Goal: Task Accomplishment & Management: Use online tool/utility

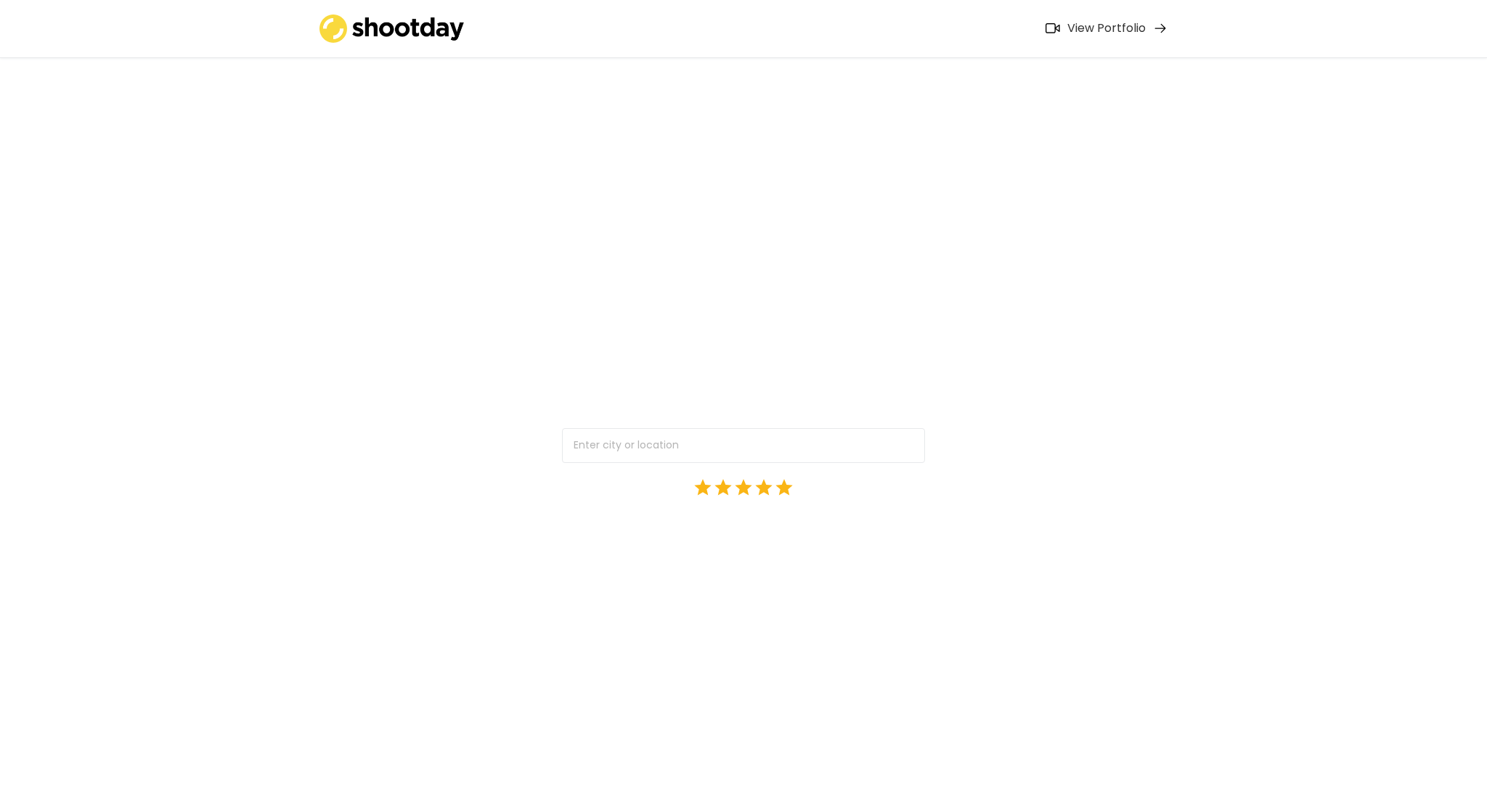
click at [646, 449] on input "text" at bounding box center [743, 446] width 363 height 35
type input "lk"
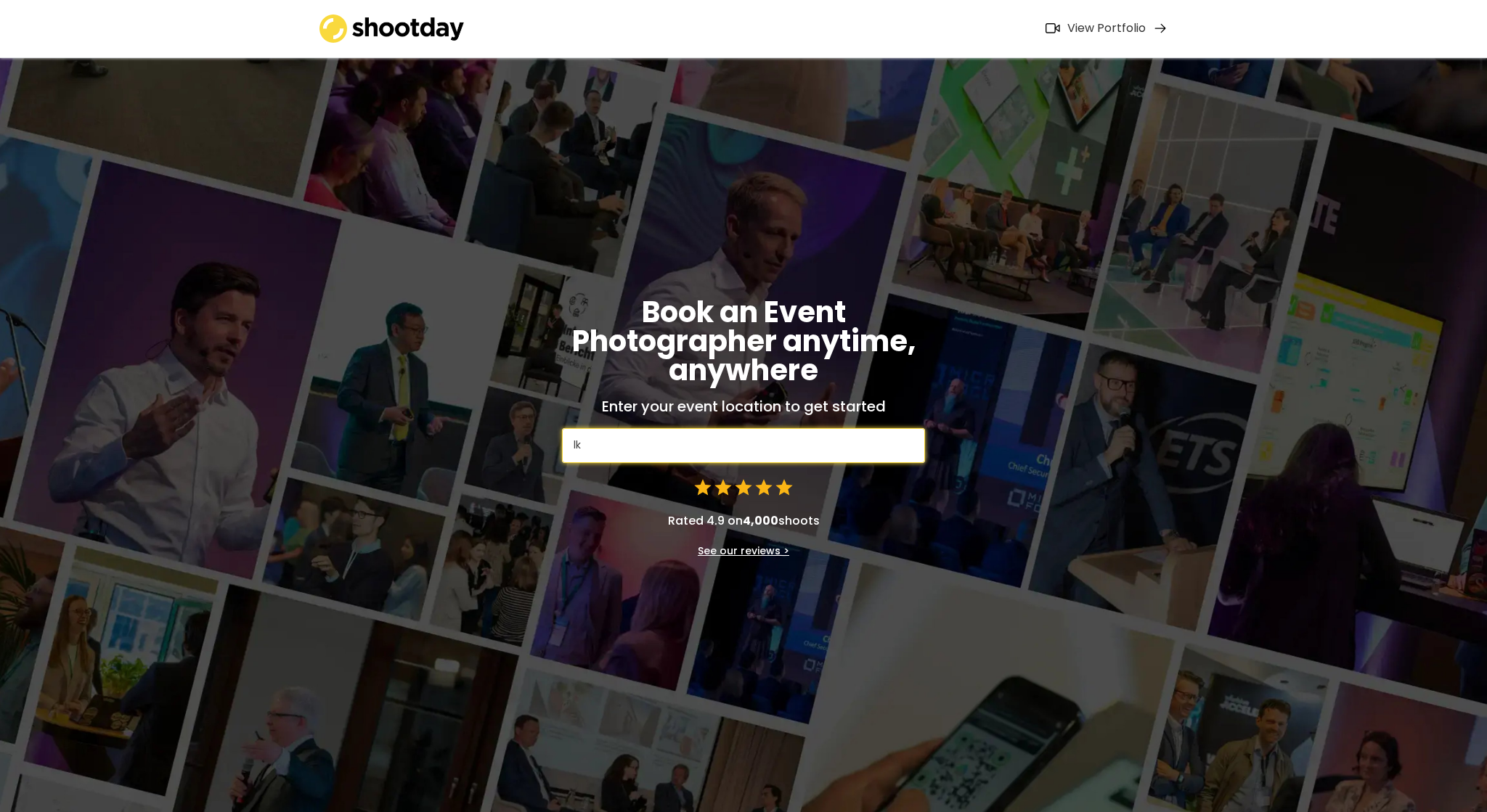
type input "lkH-Univ. [GEOGRAPHIC_DATA], [GEOGRAPHIC_DATA], [GEOGRAPHIC_DATA], [GEOGRAPHIC_…"
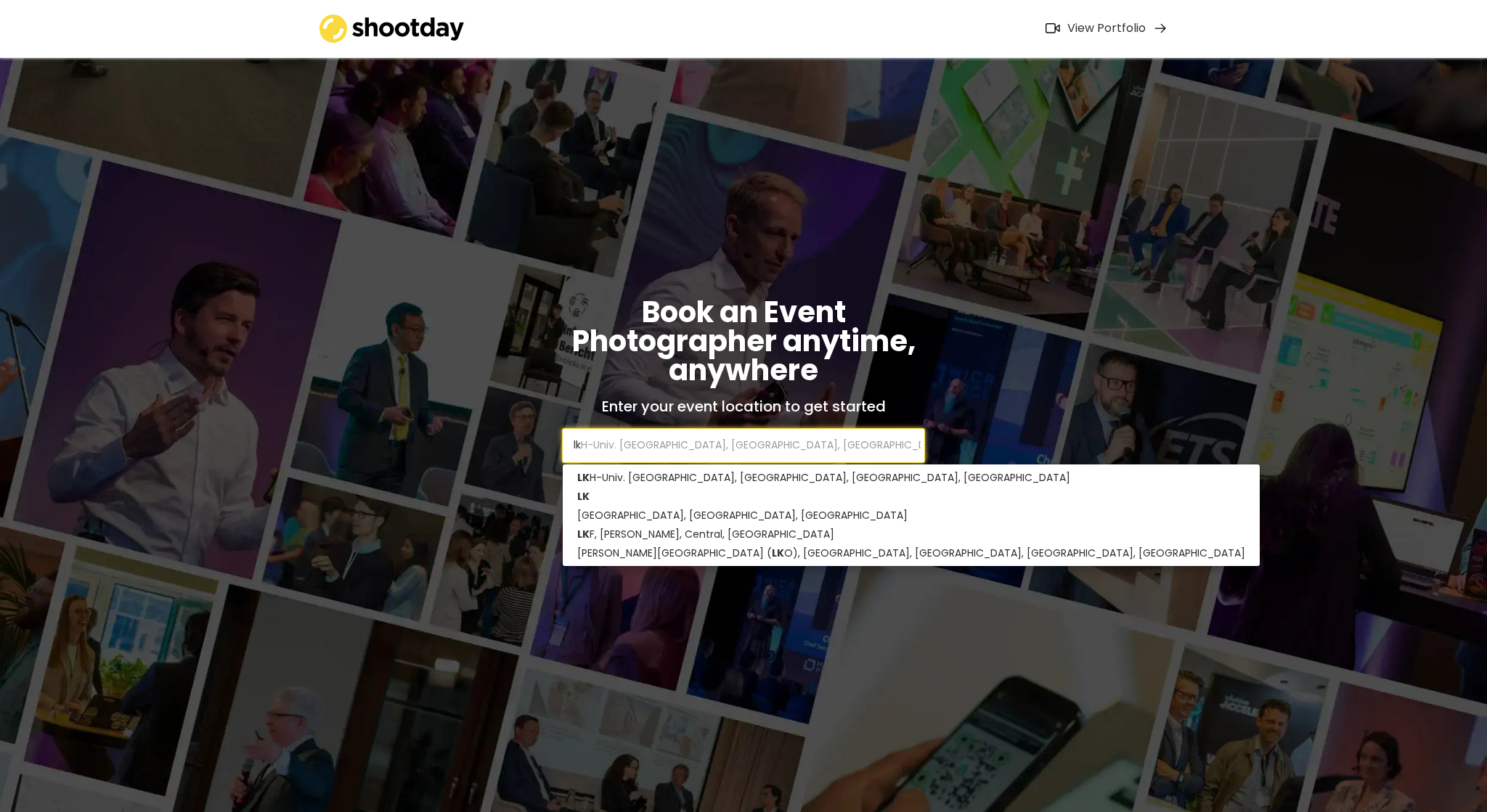
type input "lkj"
type input "lkj Hair Salon, [GEOGRAPHIC_DATA], [GEOGRAPHIC_DATA]"
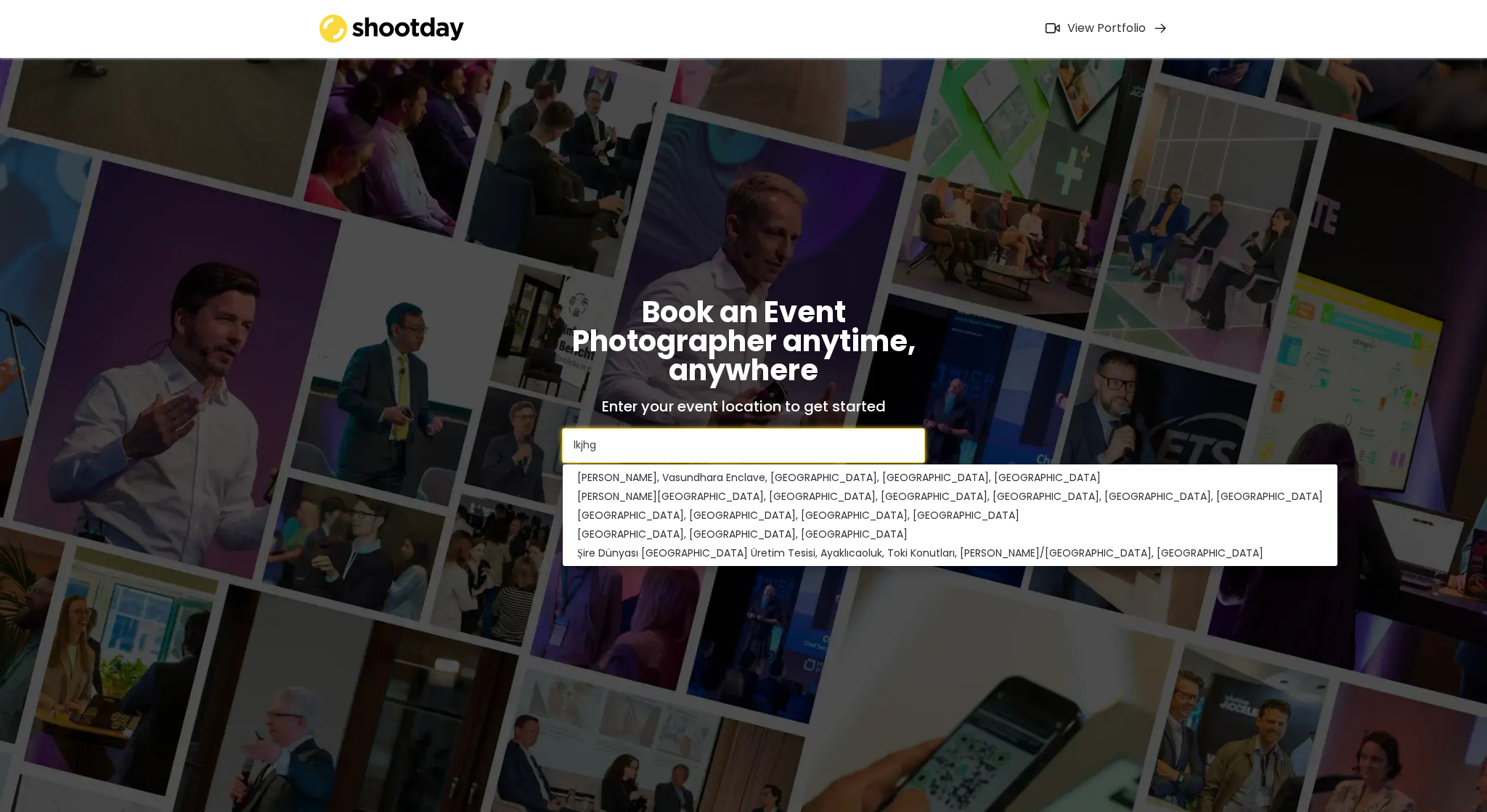
type input "lkjhgf"
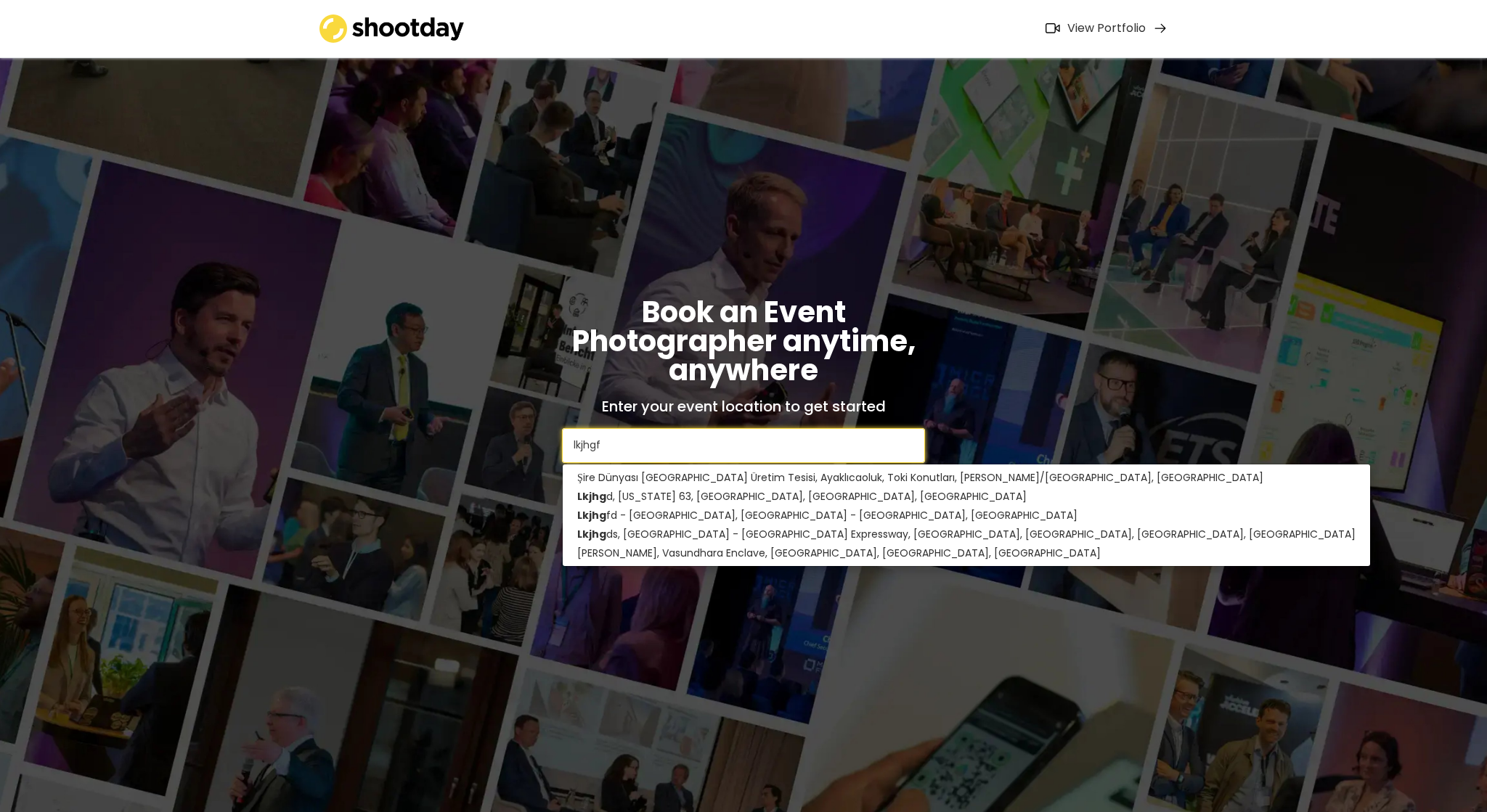
type input "lkjhgfd - [GEOGRAPHIC_DATA], [GEOGRAPHIC_DATA] - [GEOGRAPHIC_DATA], [GEOGRAPHIC…"
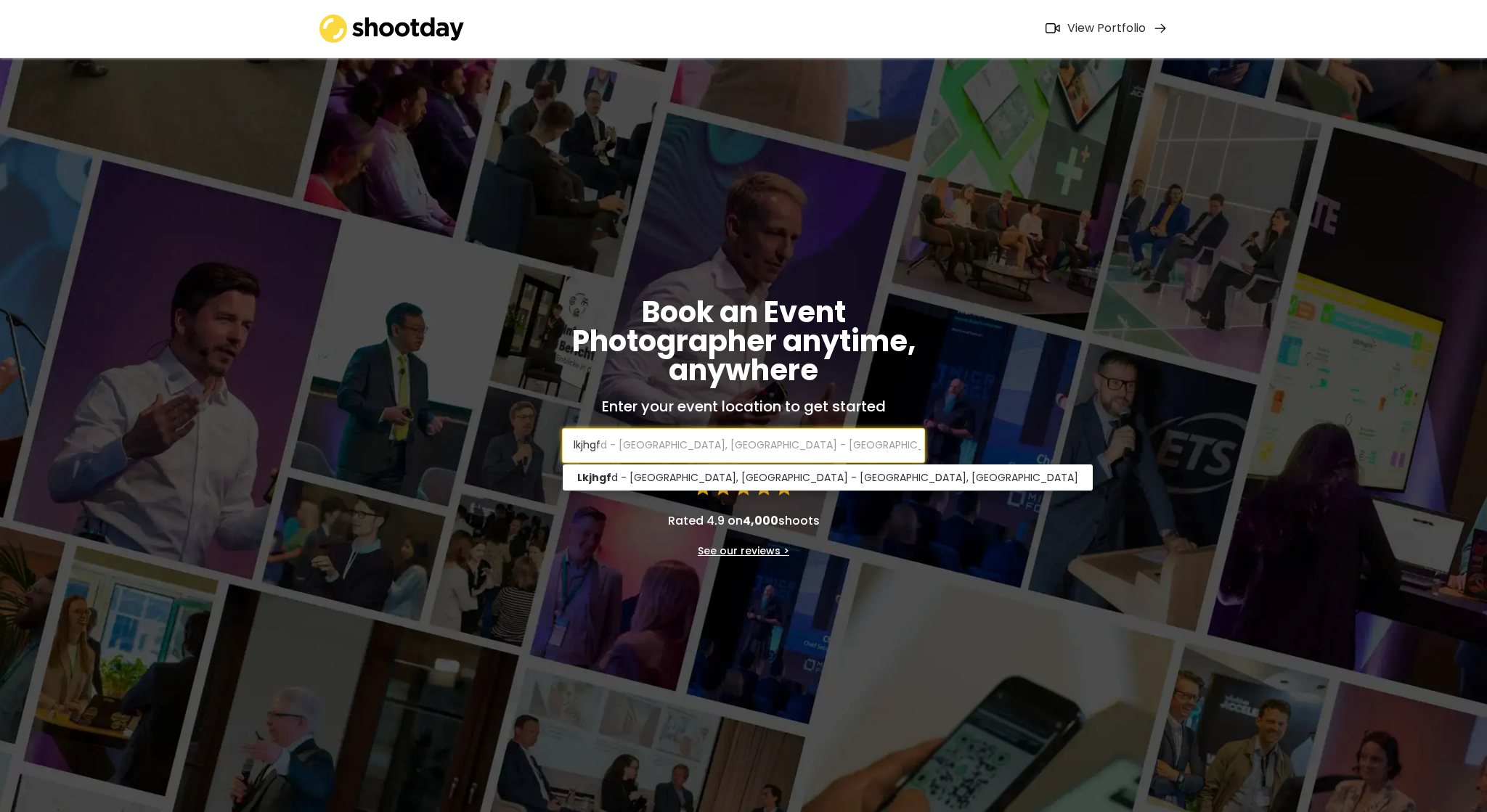
type input "lkjhgf"
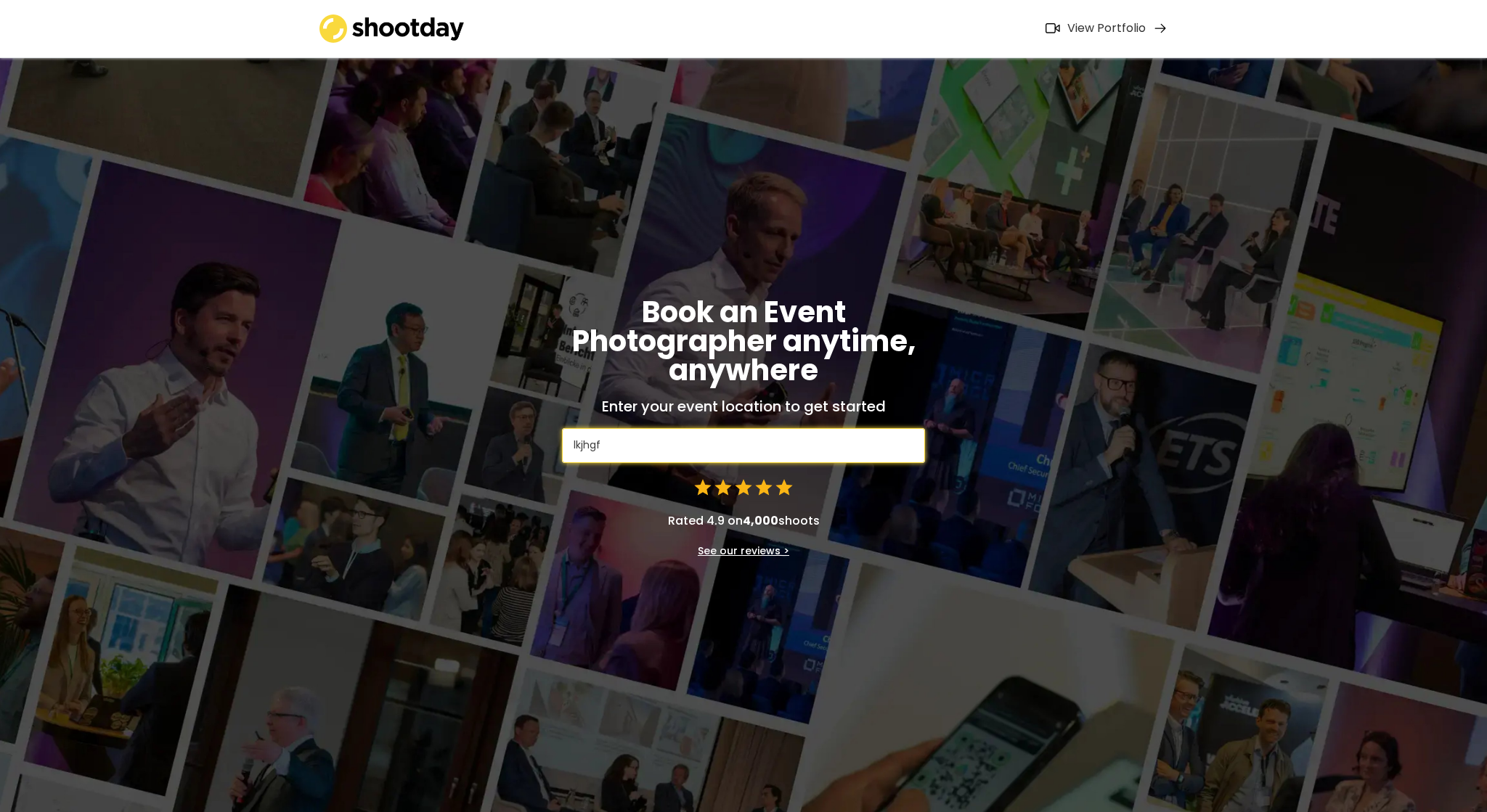
paste input "sdfg"
drag, startPoint x: 650, startPoint y: 442, endPoint x: 431, endPoint y: 438, distance: 219.0
click at [562, 441] on input "lkjhgf" at bounding box center [743, 446] width 363 height 35
type input "sdfg"
type input "sdfgjhsda fgseioatu wae, [GEOGRAPHIC_DATA]"
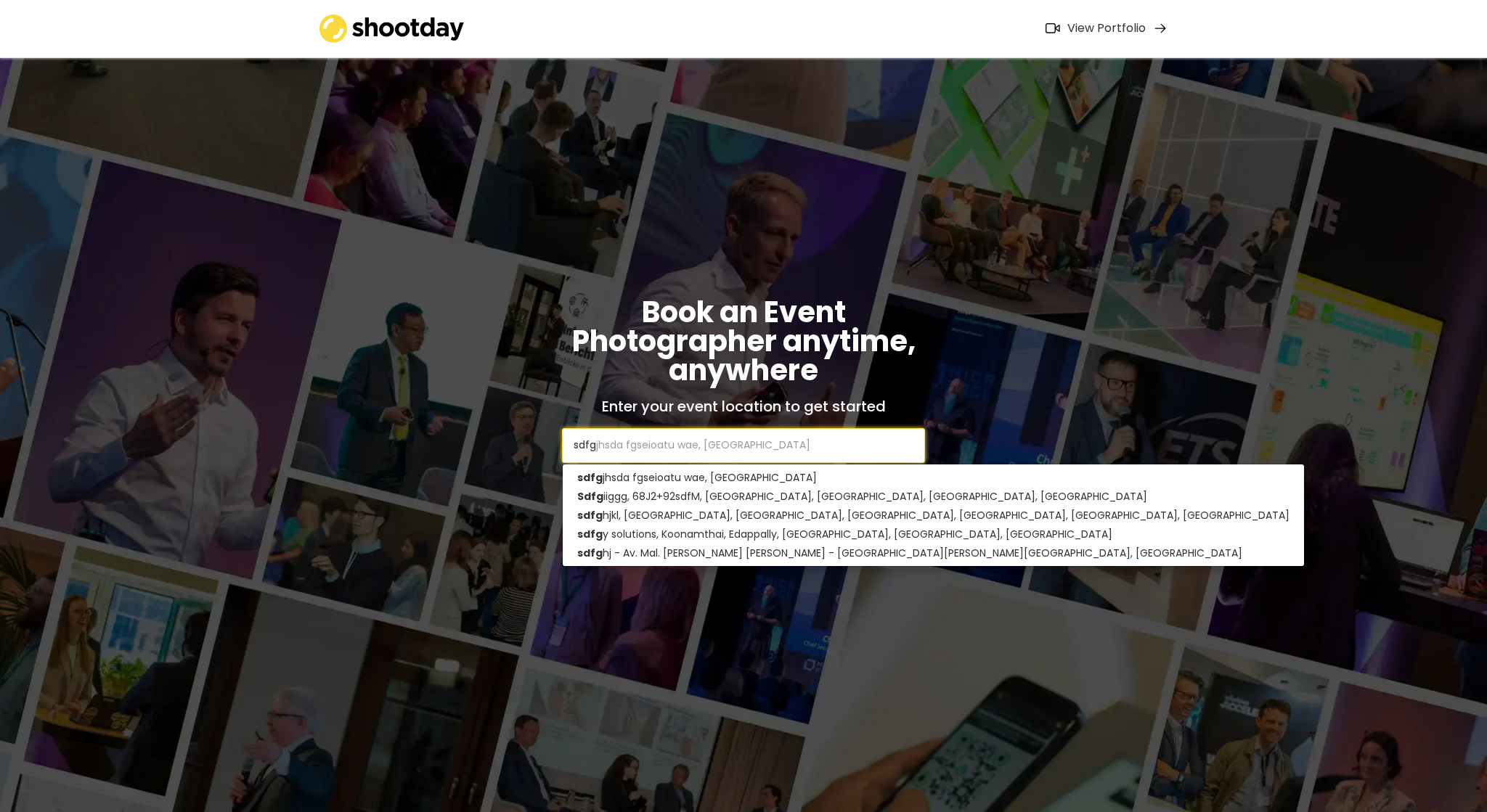
type input "sdfg"
